Goal: Information Seeking & Learning: Learn about a topic

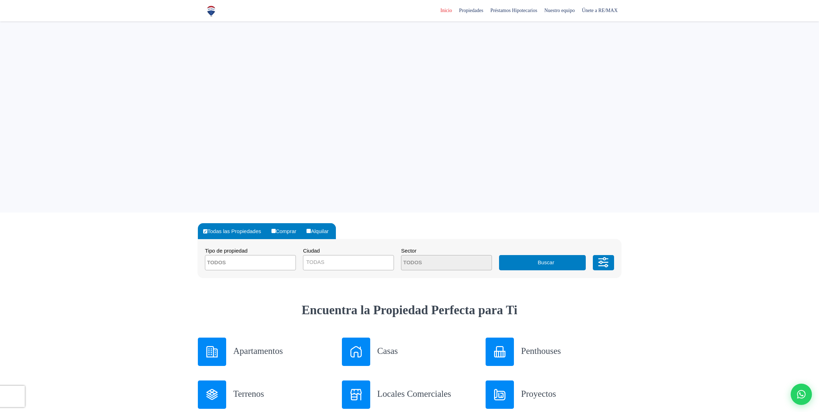
select select
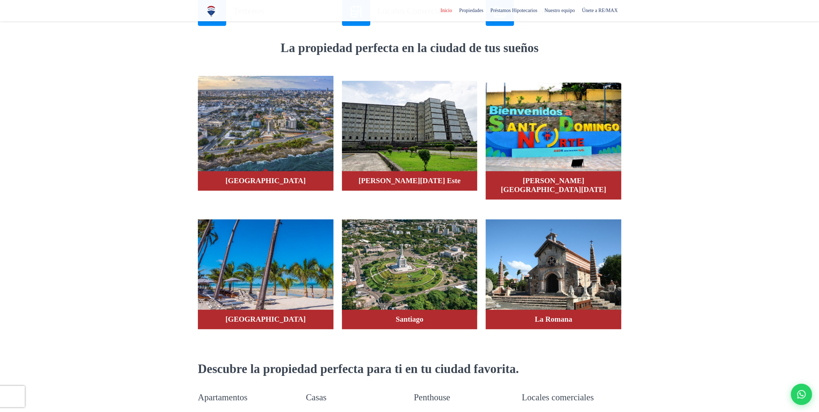
click at [247, 135] on img at bounding box center [266, 124] width 136 height 96
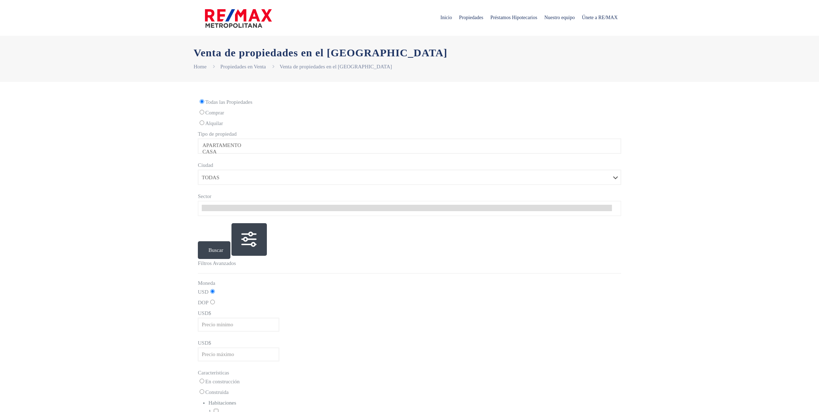
select select
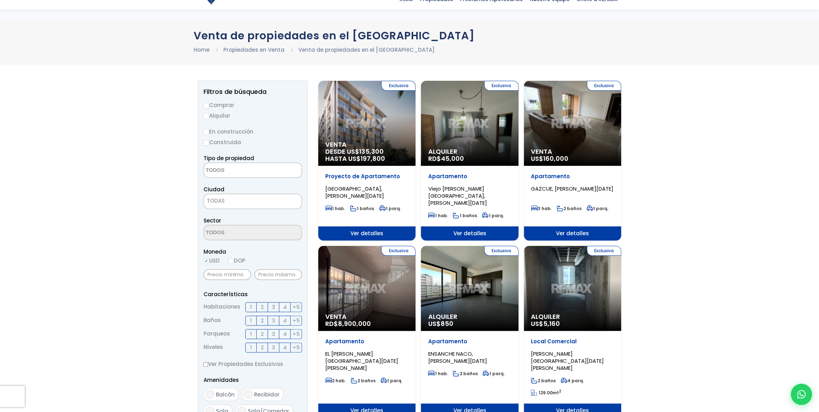
scroll to position [32, 0]
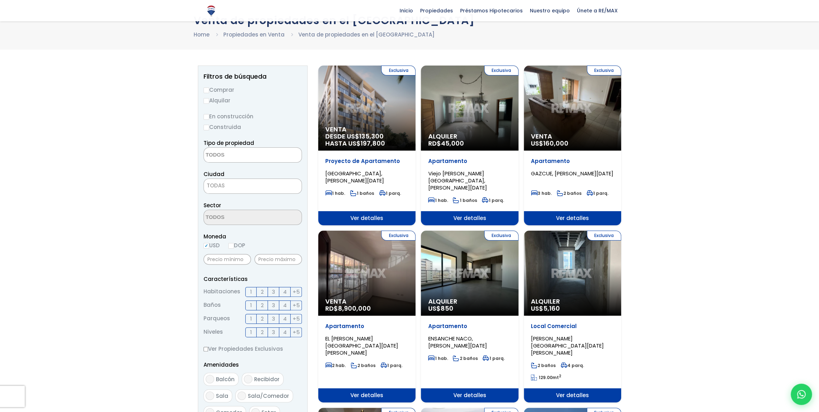
click at [207, 88] on input "Comprar" at bounding box center [207, 90] width 6 height 6
radio input "true"
click at [250, 290] on span "1" at bounding box center [251, 291] width 2 height 9
click at [0, 0] on input "1" at bounding box center [0, 0] width 0 height 0
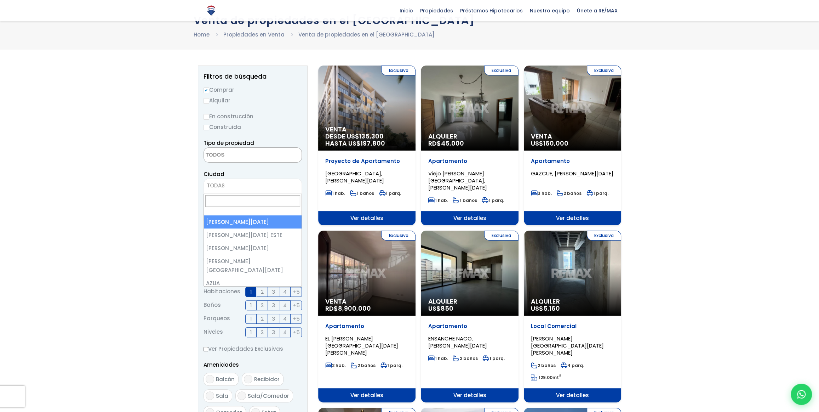
click at [242, 186] on span "TODAS" at bounding box center [253, 186] width 98 height 10
select select "1"
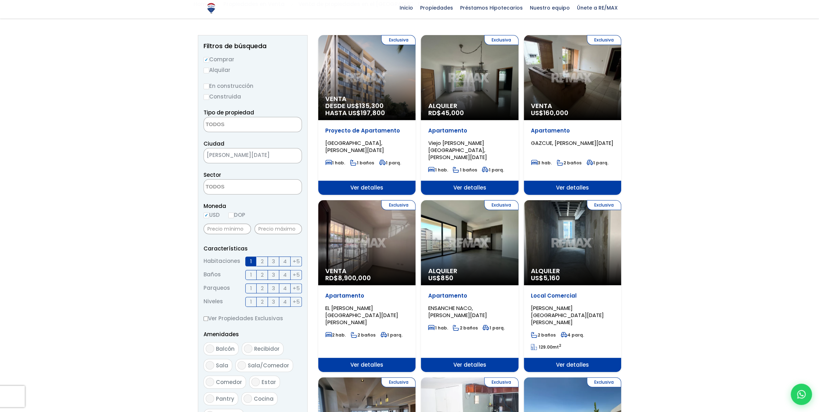
scroll to position [64, 0]
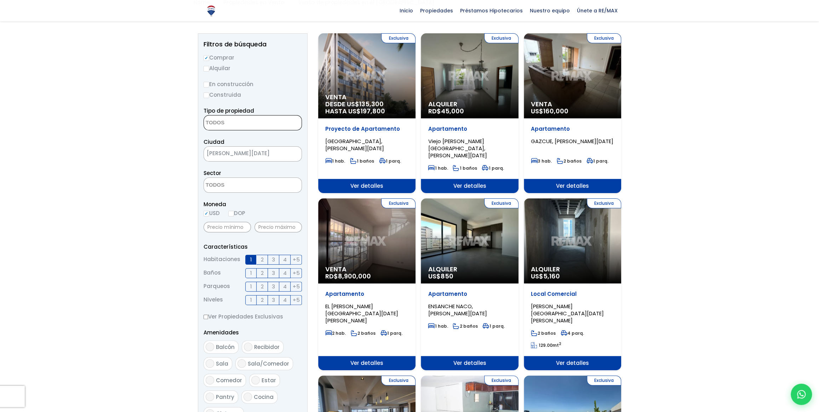
click at [230, 123] on textarea "Search" at bounding box center [238, 122] width 69 height 15
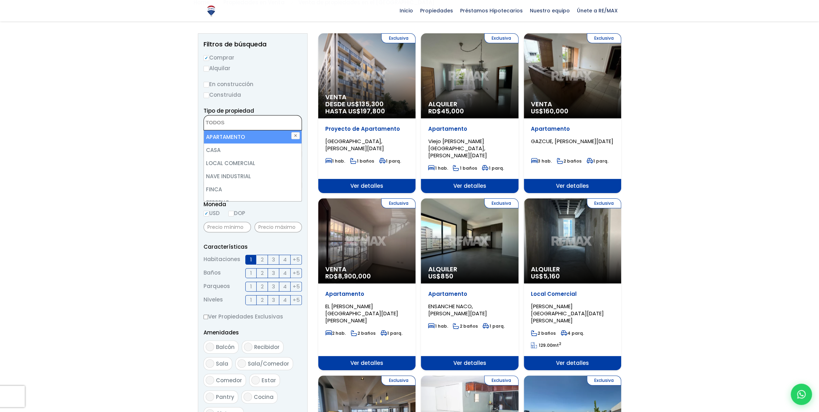
click at [224, 137] on li "APARTAMENTO" at bounding box center [253, 136] width 98 height 13
select select "apartment"
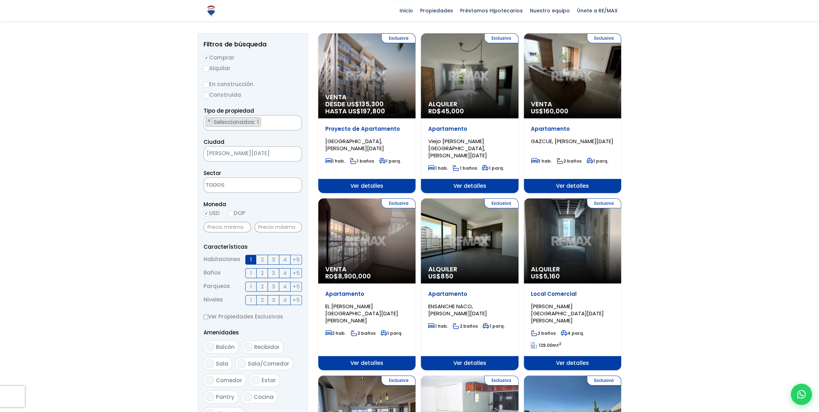
click at [263, 120] on ul "× Seleccionados: 1" at bounding box center [248, 122] width 89 height 15
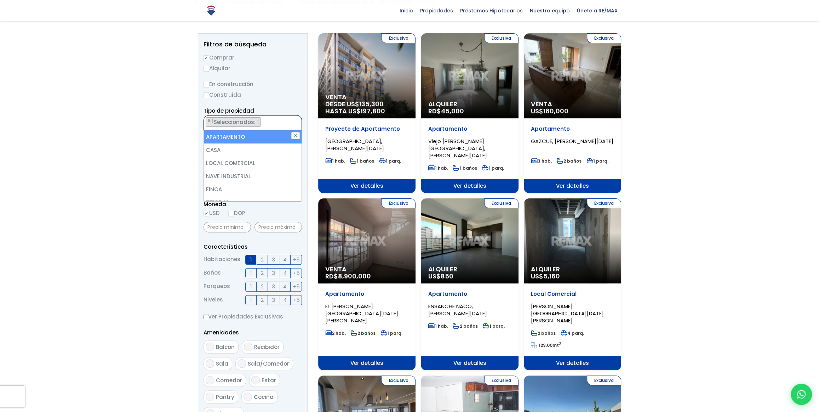
click at [247, 135] on li "APARTAMENTO" at bounding box center [253, 136] width 98 height 13
select select
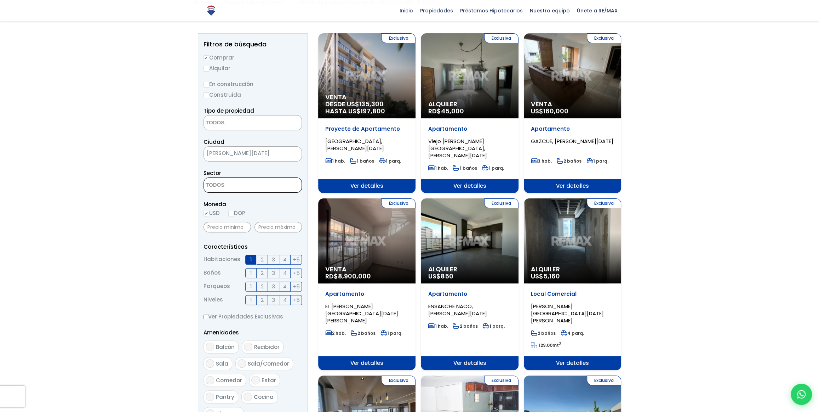
click at [226, 188] on textarea "Search" at bounding box center [238, 185] width 69 height 15
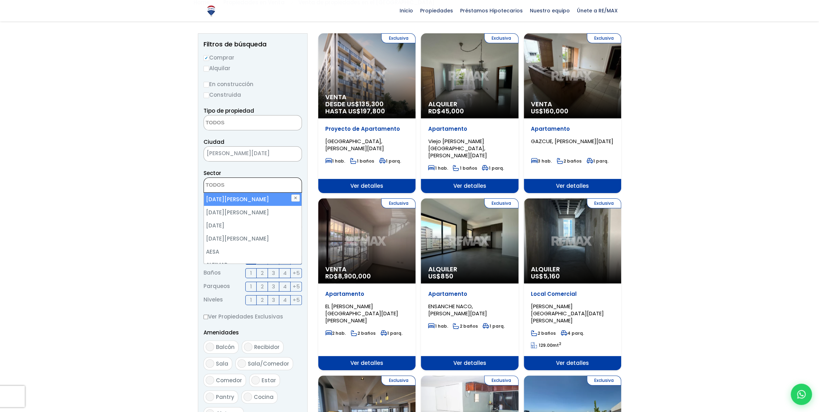
click at [226, 188] on textarea "Search" at bounding box center [238, 185] width 69 height 15
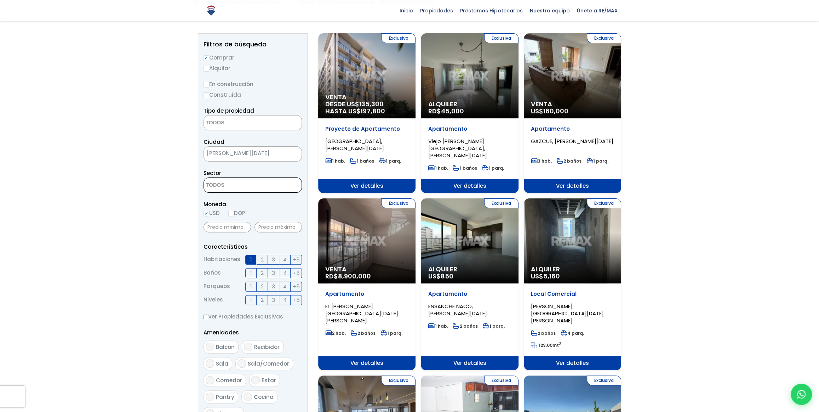
click at [225, 186] on textarea "Search" at bounding box center [238, 185] width 69 height 15
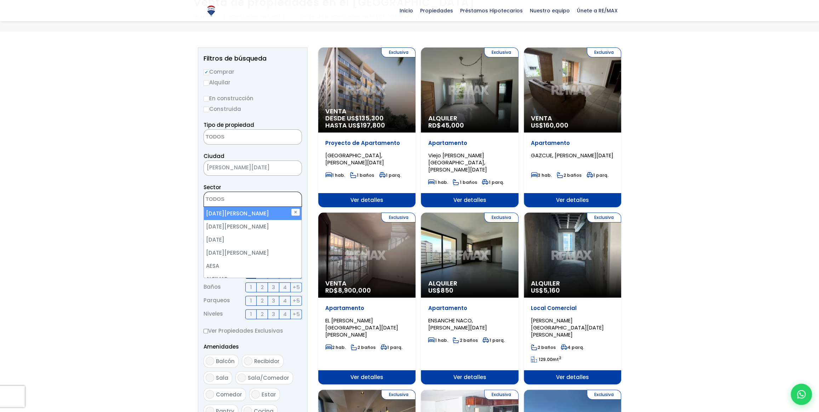
scroll to position [0, 0]
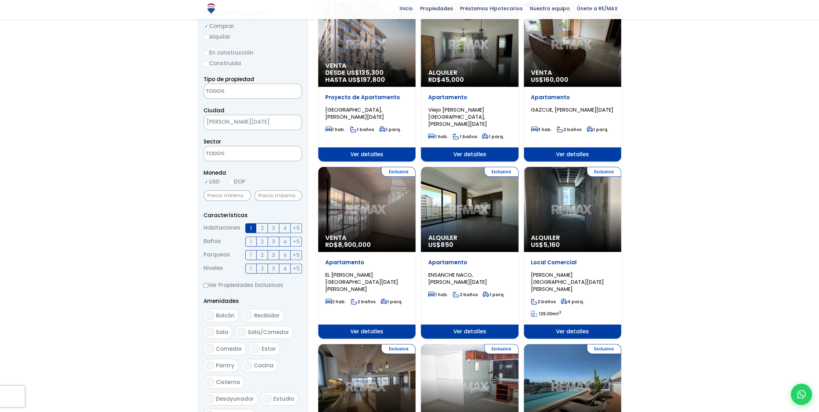
scroll to position [96, 0]
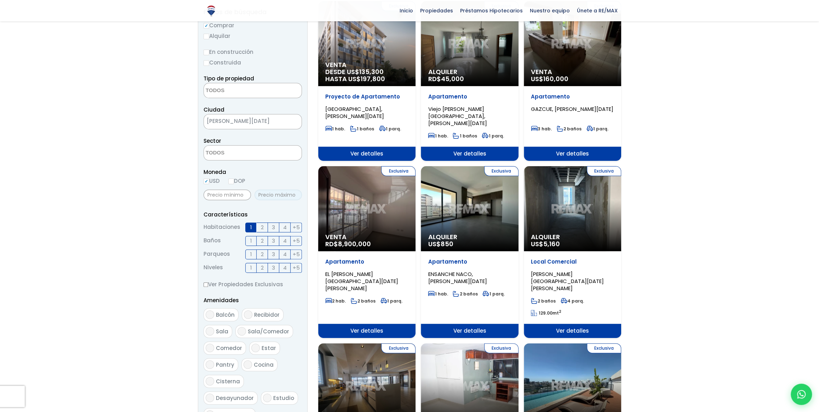
click at [269, 193] on input "text" at bounding box center [278, 194] width 47 height 11
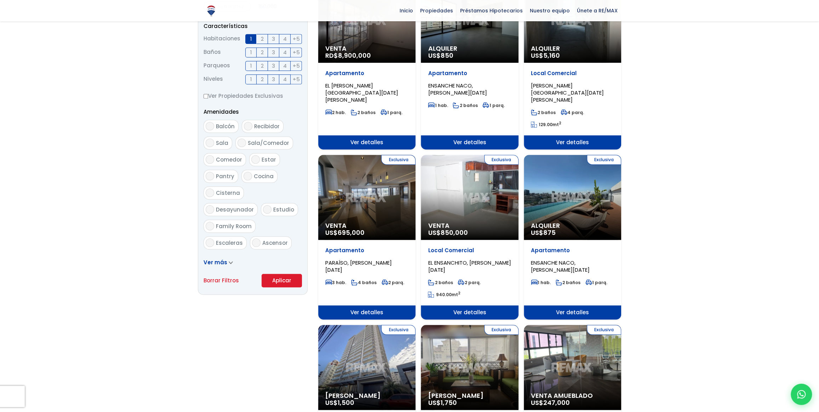
scroll to position [322, 0]
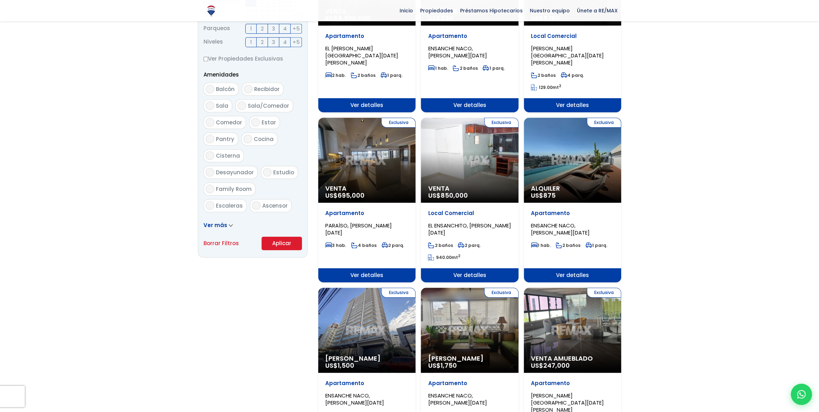
type input "160,000"
drag, startPoint x: 276, startPoint y: 240, endPoint x: 280, endPoint y: 244, distance: 6.0
click at [276, 240] on button "Aplicar" at bounding box center [282, 242] width 40 height 13
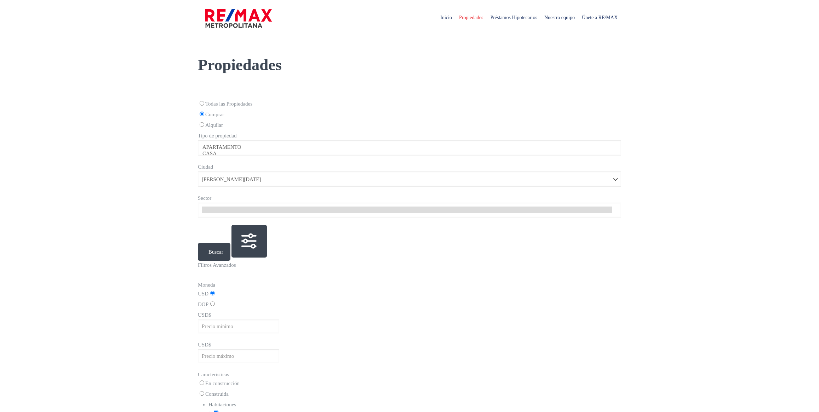
select select
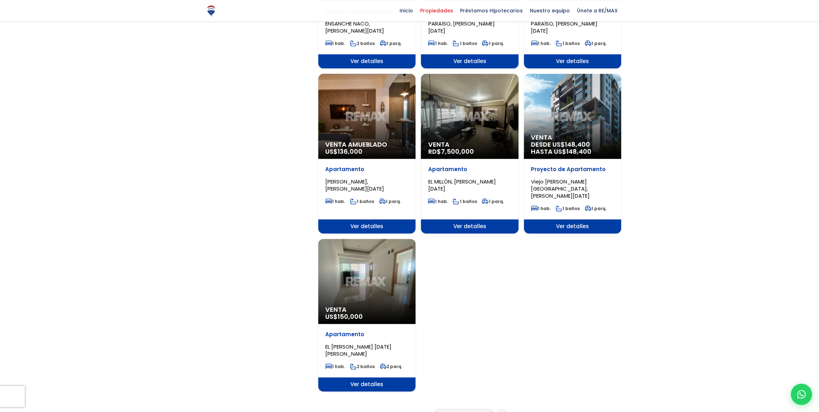
scroll to position [676, 0]
click at [353, 114] on div "Venta Amueblado US$ 136,000" at bounding box center [366, 116] width 97 height 85
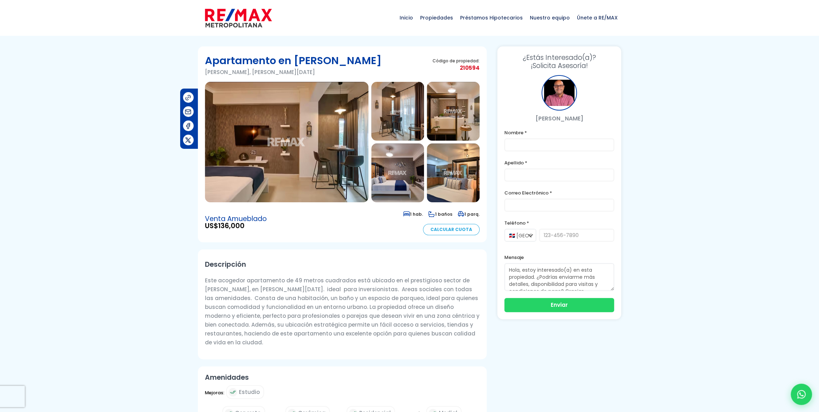
click at [294, 160] on img at bounding box center [287, 142] width 164 height 120
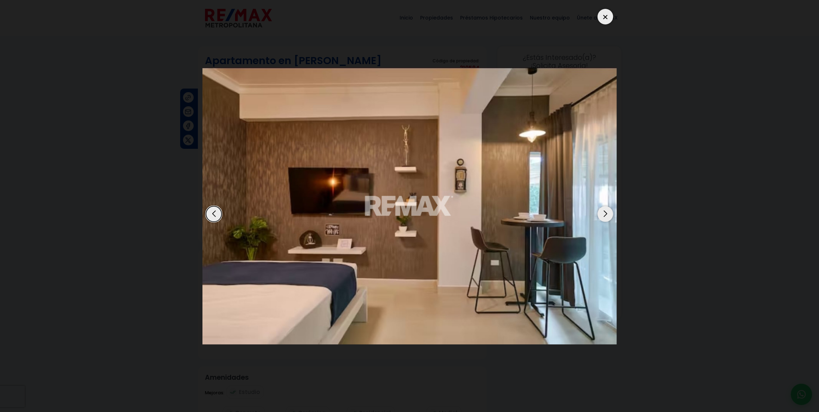
click at [606, 216] on div "Next slide" at bounding box center [606, 214] width 16 height 16
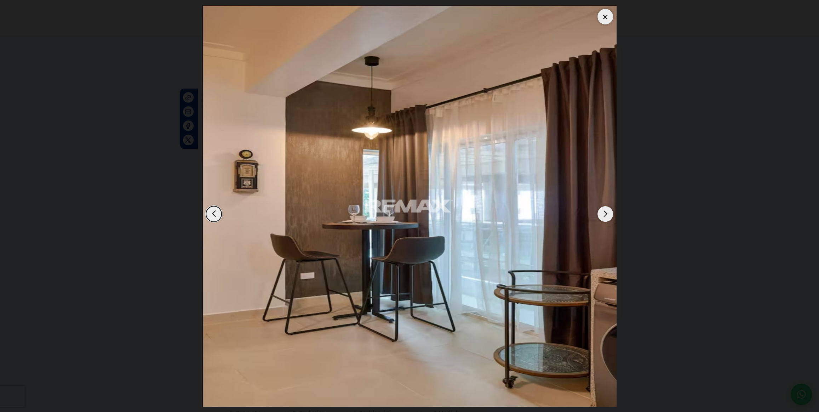
click at [606, 216] on div "Next slide" at bounding box center [606, 214] width 16 height 16
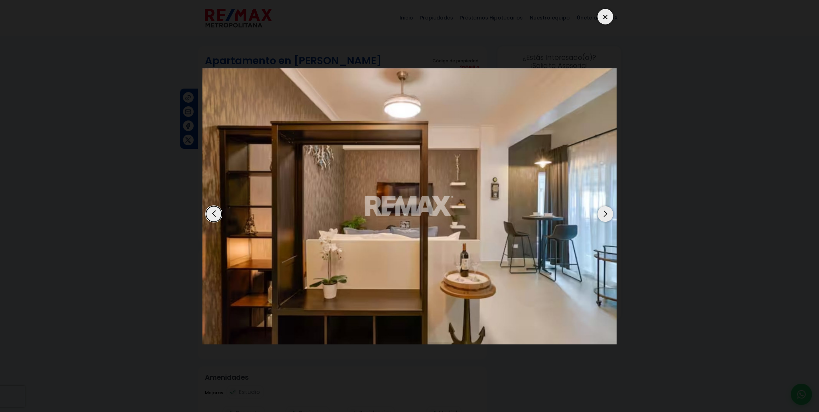
click at [606, 216] on div "Next slide" at bounding box center [606, 214] width 16 height 16
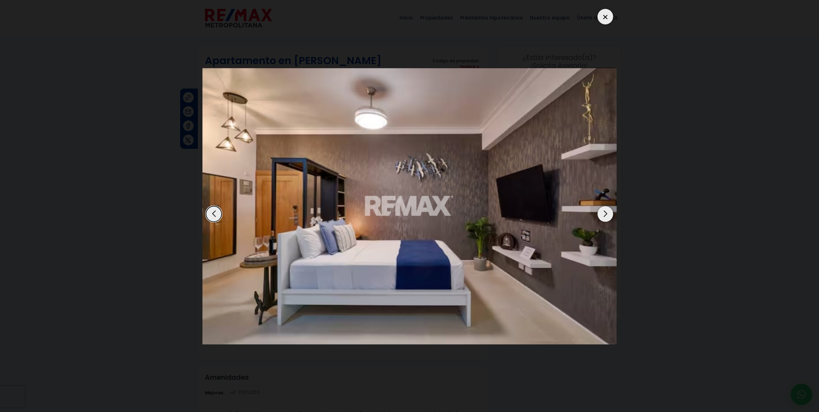
click at [606, 216] on div "Next slide" at bounding box center [606, 214] width 16 height 16
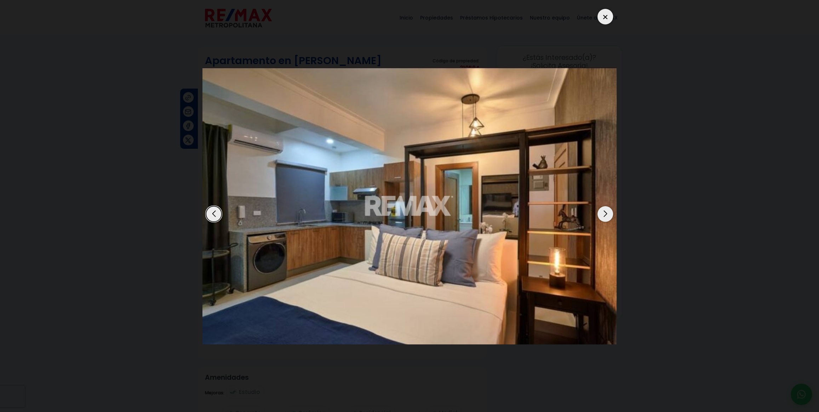
click at [605, 13] on div at bounding box center [606, 17] width 16 height 16
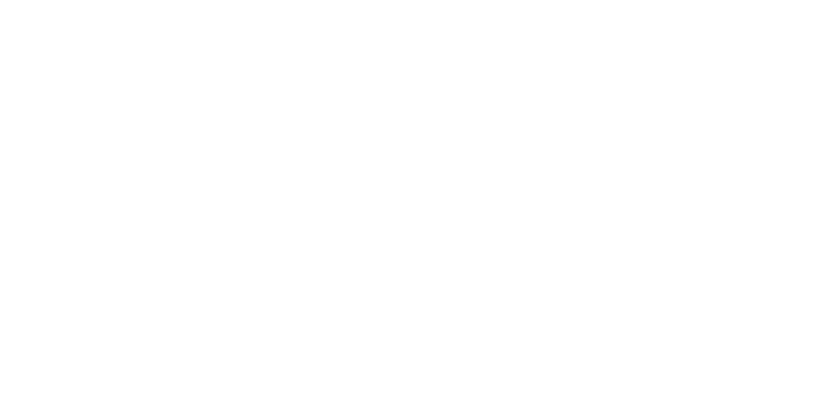
select select
select select "1"
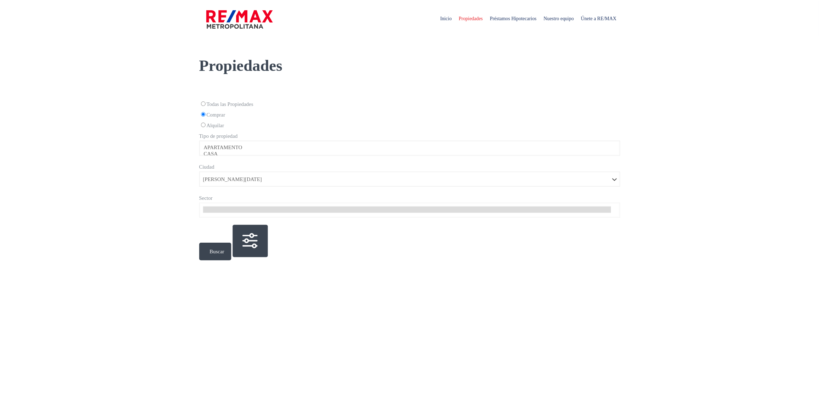
scroll to position [676, 0]
select select
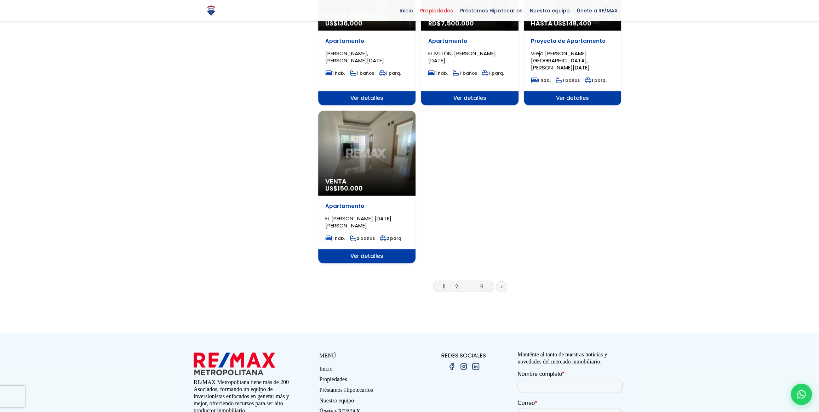
scroll to position [805, 0]
click at [456, 282] on link "2" at bounding box center [456, 285] width 3 height 7
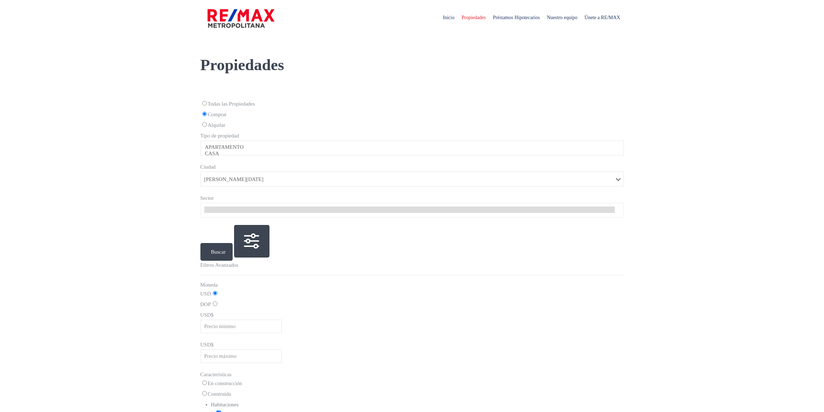
select select
select select "1"
select select
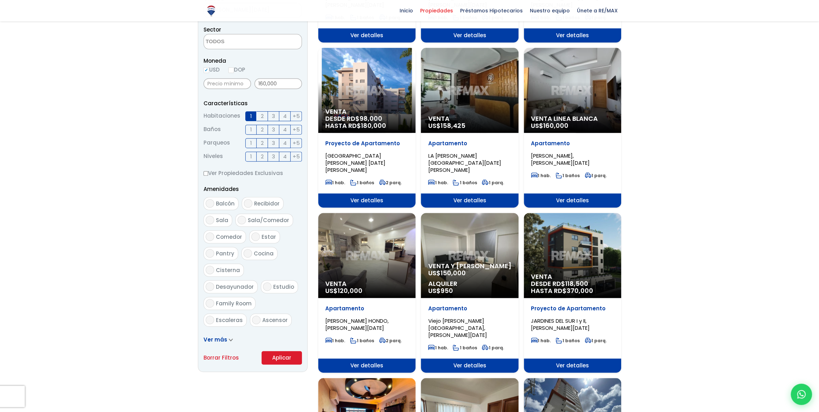
scroll to position [225, 0]
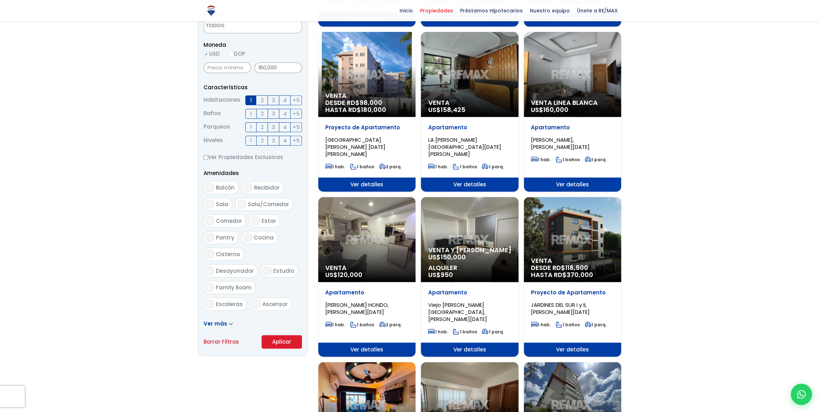
click at [229, 323] on icon at bounding box center [231, 323] width 4 height 3
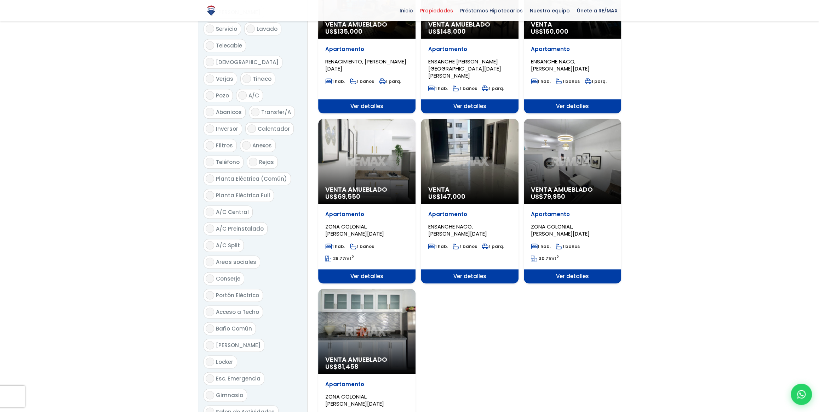
scroll to position [644, 0]
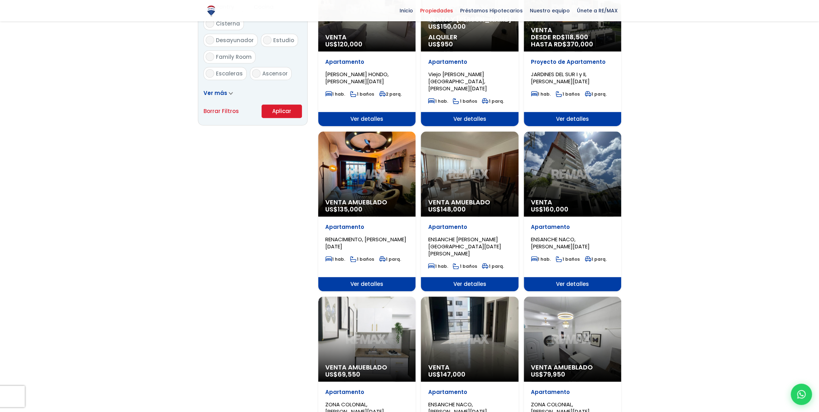
scroll to position [354, 0]
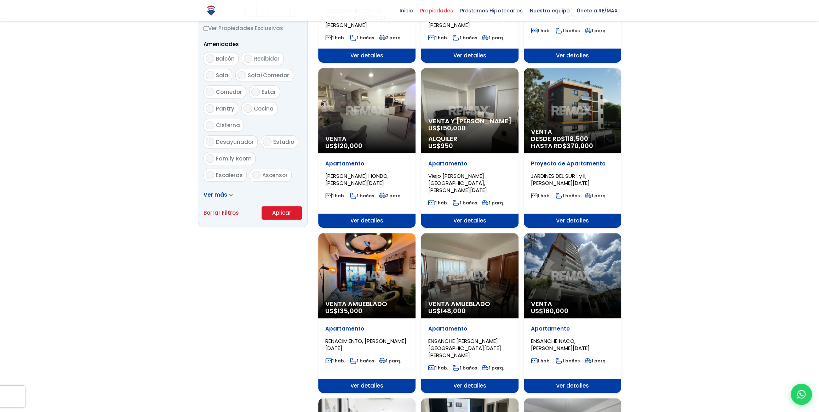
click at [368, 256] on div "Venta Amueblado US$ 135,000" at bounding box center [366, 275] width 97 height 85
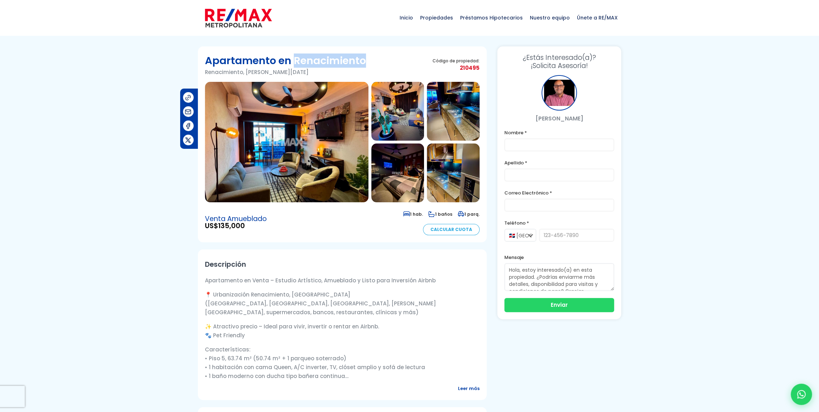
drag, startPoint x: 205, startPoint y: 73, endPoint x: 316, endPoint y: 79, distance: 110.6
click at [316, 68] on h1 "Apartamento en Renacimiento" at bounding box center [285, 60] width 161 height 14
click at [46, 113] on div at bounding box center [409, 401] width 819 height 711
drag, startPoint x: 208, startPoint y: 58, endPoint x: 328, endPoint y: 86, distance: 123.1
click at [328, 82] on div "Apartamento en Renacimiento Renacimiento, [PERSON_NAME][DATE]" at bounding box center [285, 67] width 161 height 28
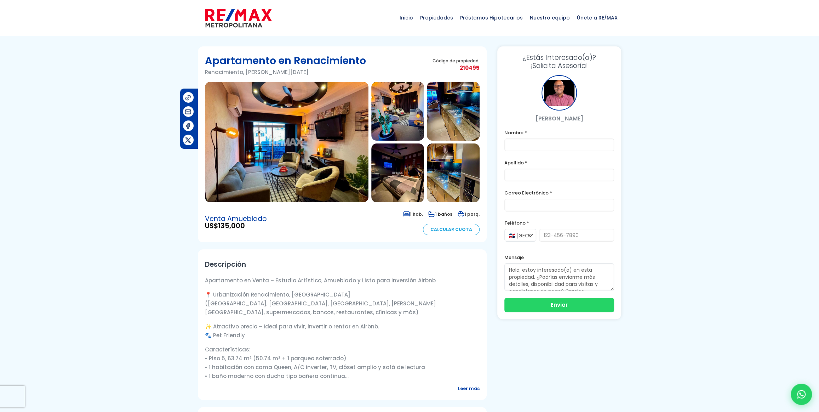
click at [303, 154] on img at bounding box center [287, 142] width 164 height 120
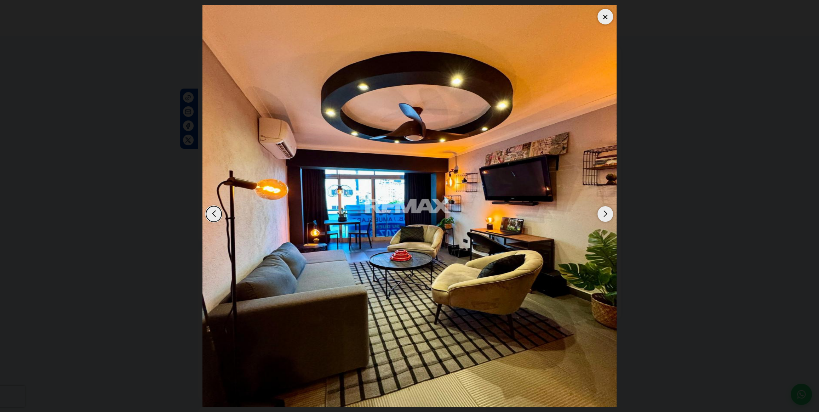
click at [604, 209] on div "Next slide" at bounding box center [606, 214] width 16 height 16
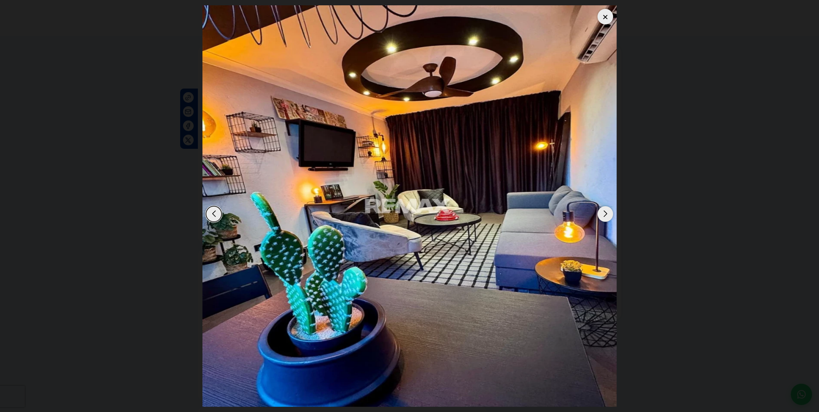
click at [604, 209] on div "Next slide" at bounding box center [606, 214] width 16 height 16
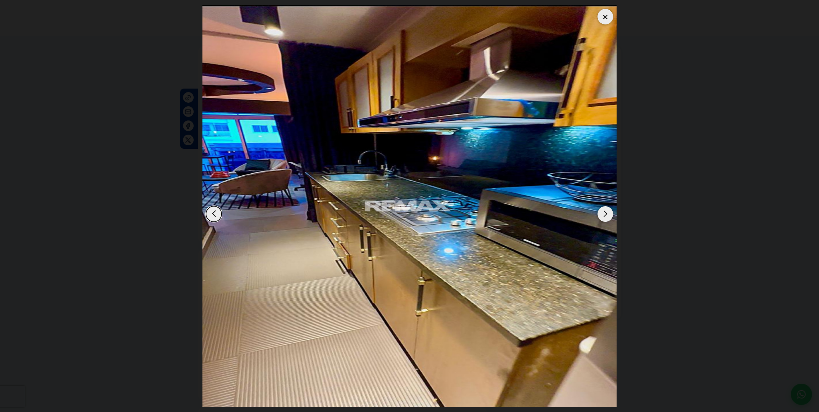
click at [607, 216] on div "Next slide" at bounding box center [606, 214] width 16 height 16
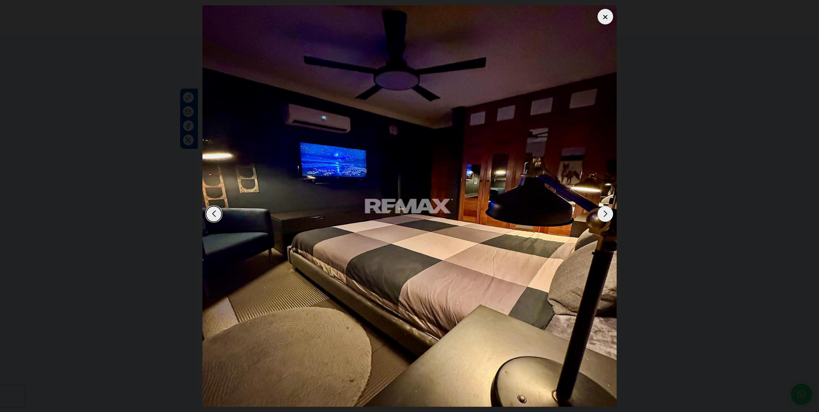
click at [604, 214] on div "Next slide" at bounding box center [606, 214] width 16 height 16
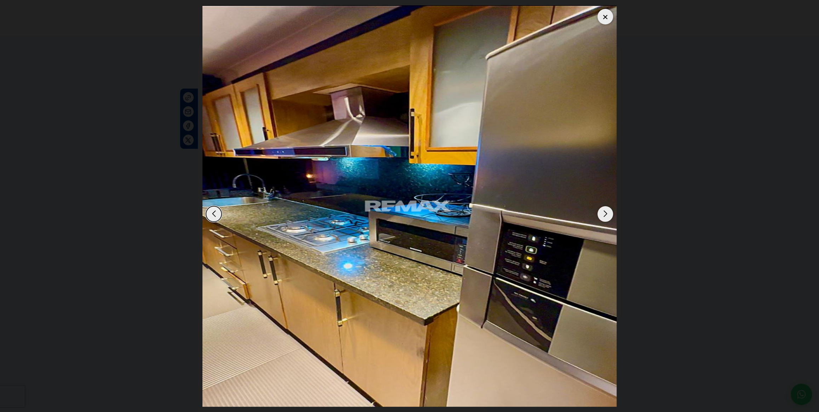
click at [604, 212] on div "Next slide" at bounding box center [606, 214] width 16 height 16
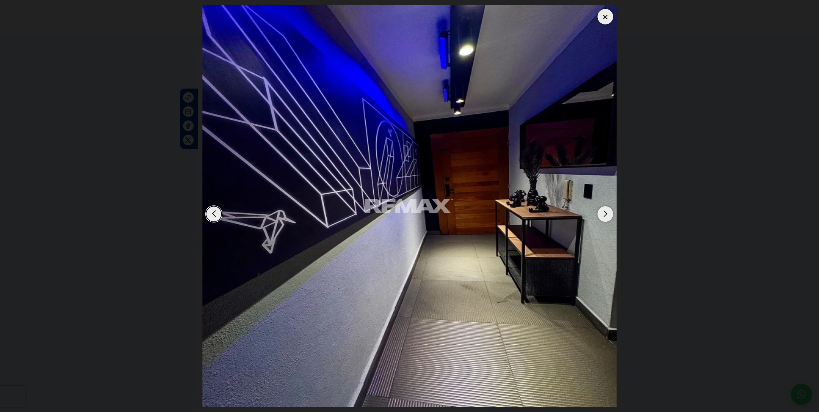
click at [604, 212] on div "Next slide" at bounding box center [606, 214] width 16 height 16
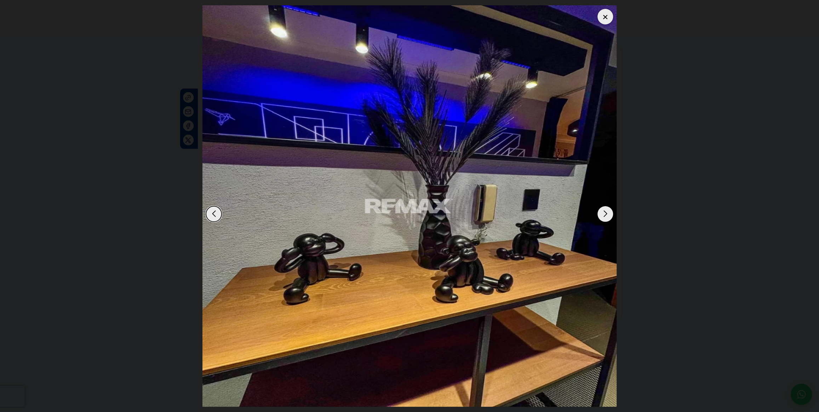
click at [604, 212] on div "Next slide" at bounding box center [606, 214] width 16 height 16
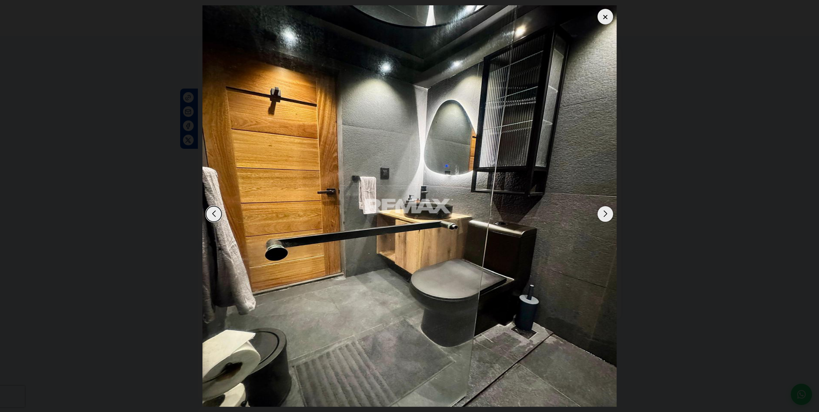
click at [604, 212] on div "Next slide" at bounding box center [606, 214] width 16 height 16
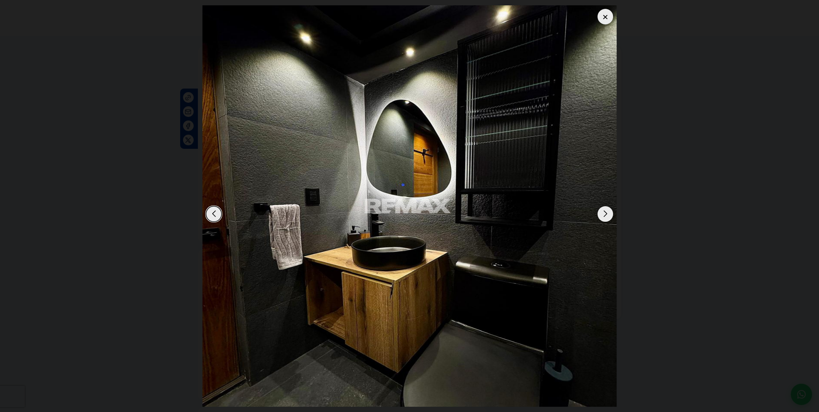
click at [604, 212] on div "Next slide" at bounding box center [606, 214] width 16 height 16
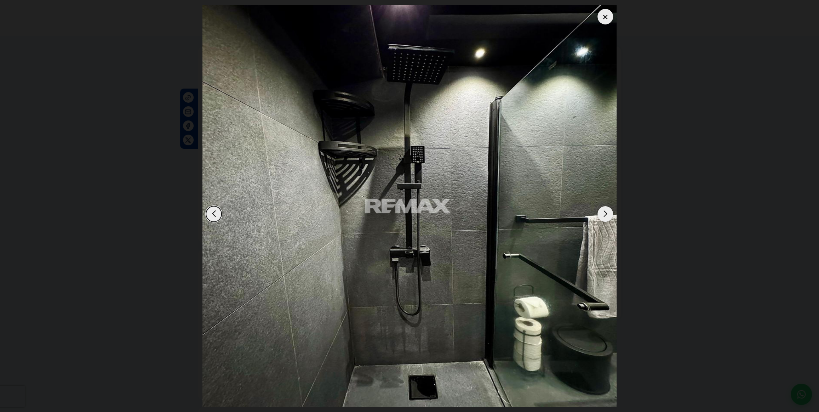
click at [604, 212] on div "Next slide" at bounding box center [606, 214] width 16 height 16
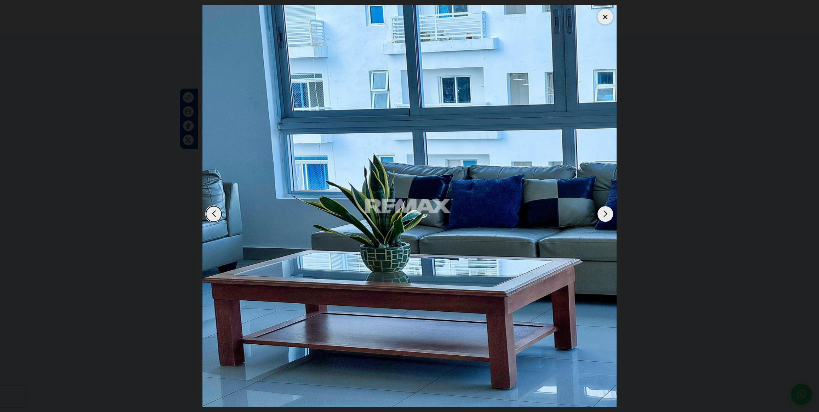
click at [604, 212] on div "Next slide" at bounding box center [606, 214] width 16 height 16
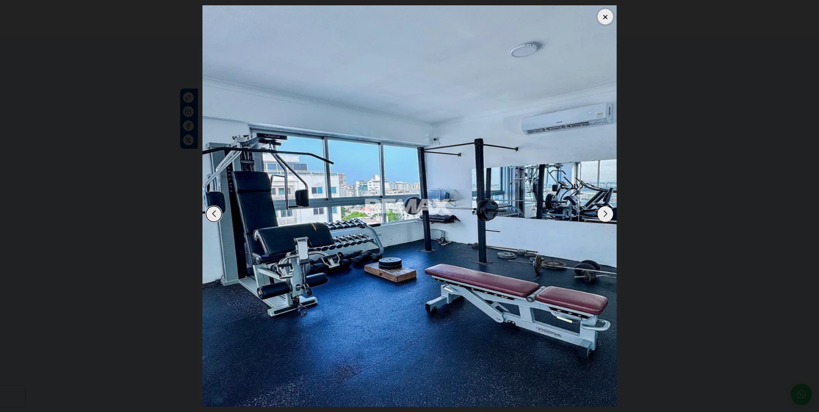
click at [604, 212] on div "Next slide" at bounding box center [606, 214] width 16 height 16
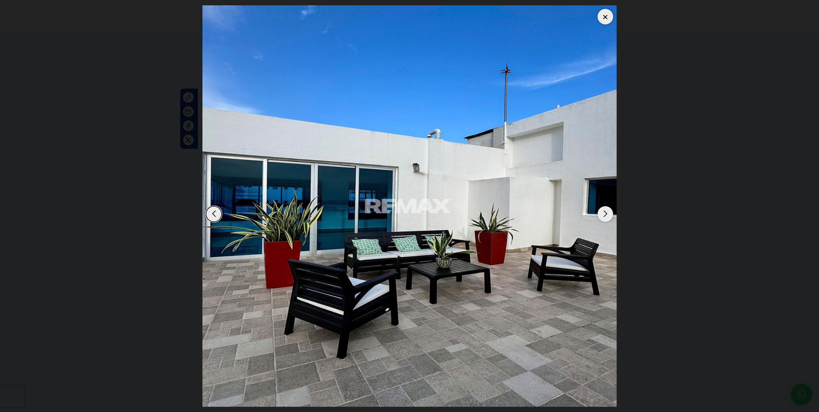
click at [604, 212] on div "Next slide" at bounding box center [606, 214] width 16 height 16
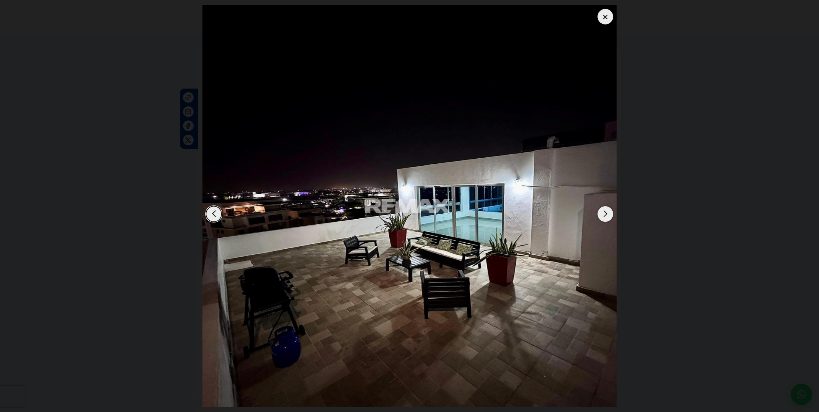
click at [604, 212] on div "Next slide" at bounding box center [606, 214] width 16 height 16
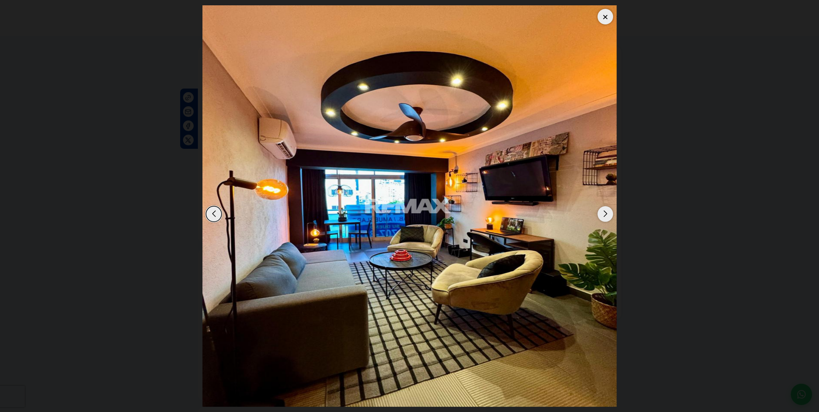
click at [608, 214] on div "Next slide" at bounding box center [606, 214] width 16 height 16
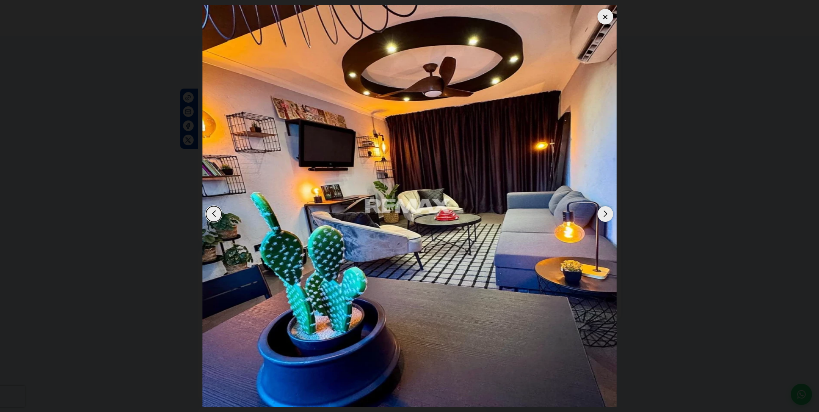
click at [605, 215] on div "Next slide" at bounding box center [606, 214] width 16 height 16
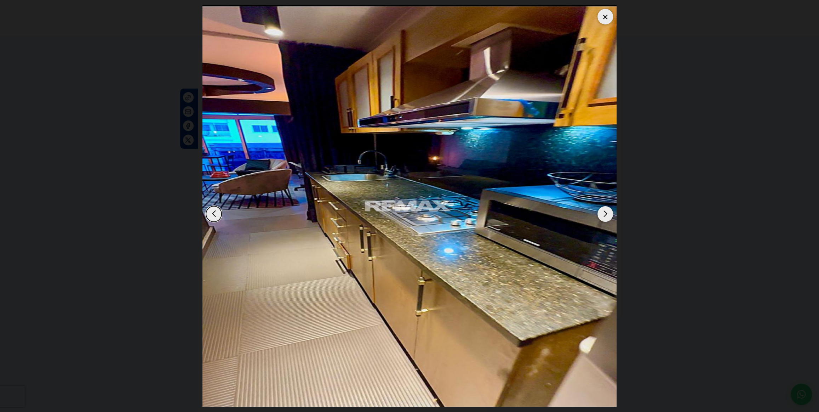
click at [605, 215] on div "Next slide" at bounding box center [606, 214] width 16 height 16
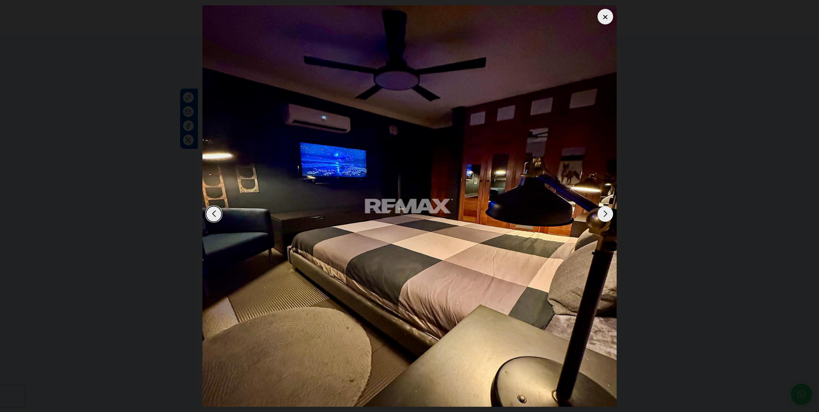
click at [605, 215] on div "Next slide" at bounding box center [606, 214] width 16 height 16
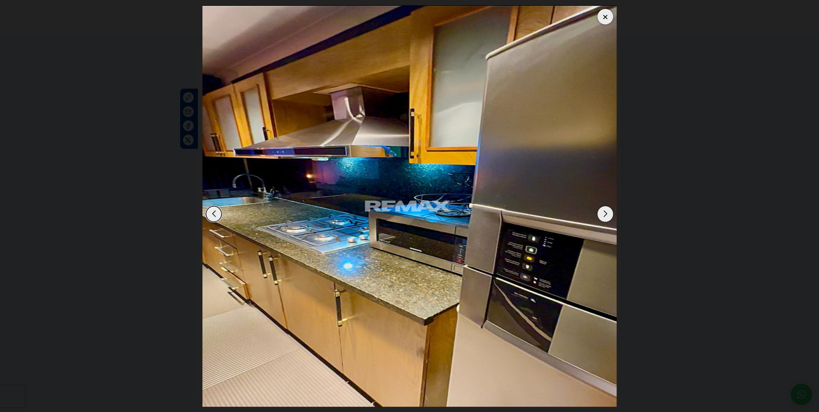
click at [605, 215] on div "Next slide" at bounding box center [606, 214] width 16 height 16
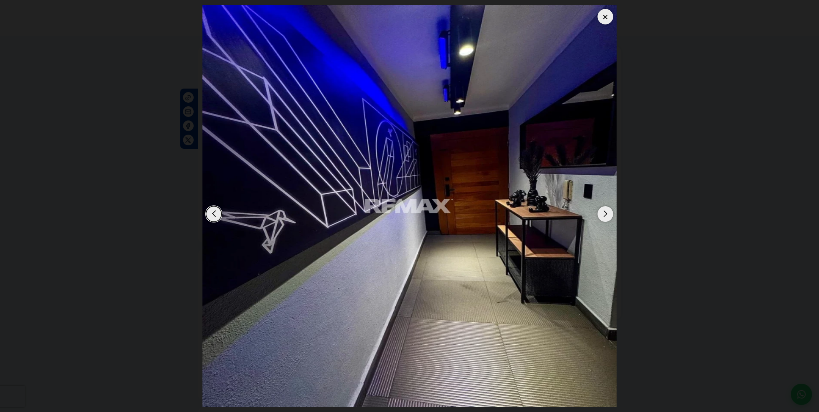
click at [605, 214] on div "Next slide" at bounding box center [606, 214] width 16 height 16
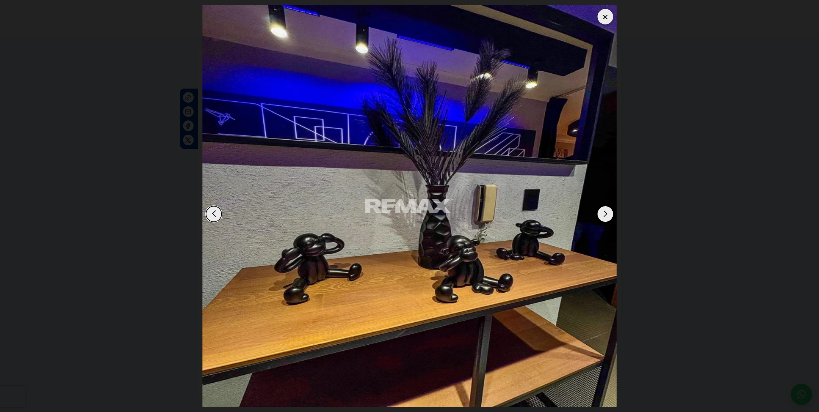
click at [605, 215] on div "Next slide" at bounding box center [606, 214] width 16 height 16
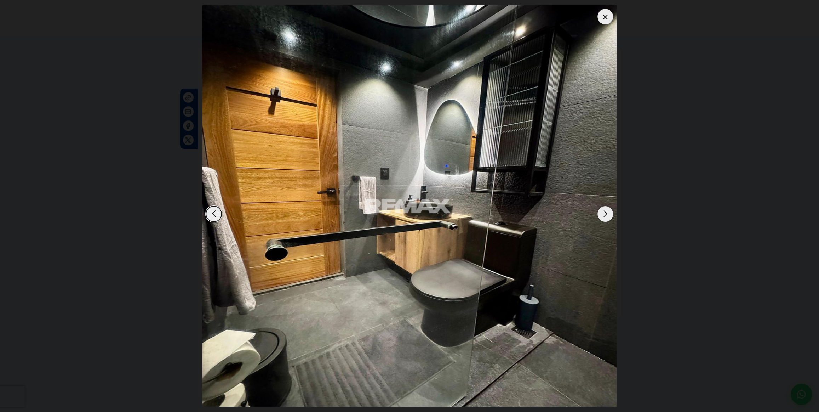
click at [605, 215] on div "Next slide" at bounding box center [606, 214] width 16 height 16
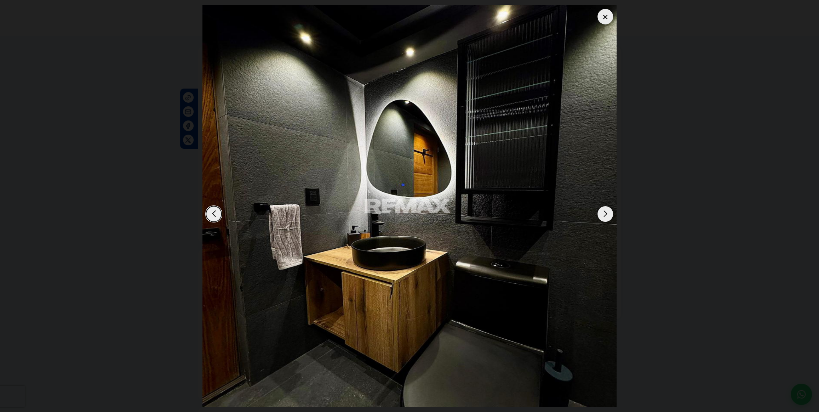
click at [605, 215] on div "Next slide" at bounding box center [606, 214] width 16 height 16
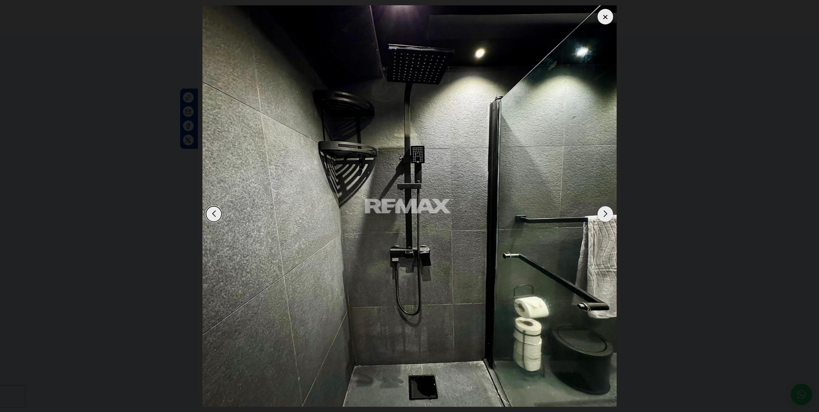
click at [605, 214] on div "Next slide" at bounding box center [606, 214] width 16 height 16
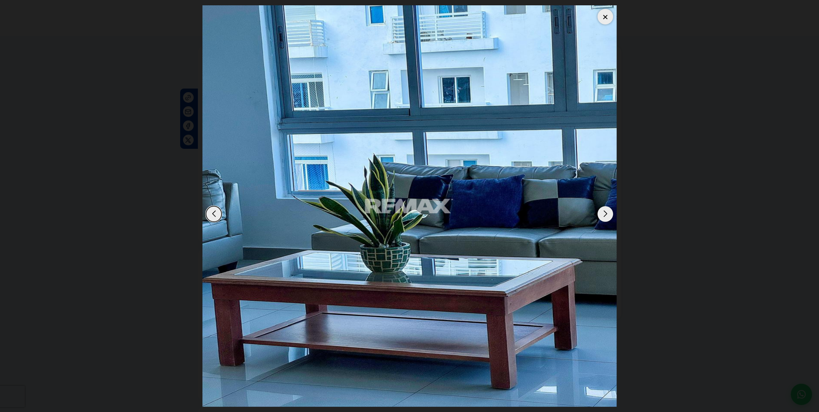
click at [605, 214] on div "Next slide" at bounding box center [606, 214] width 16 height 16
